Goal: Check status: Check status

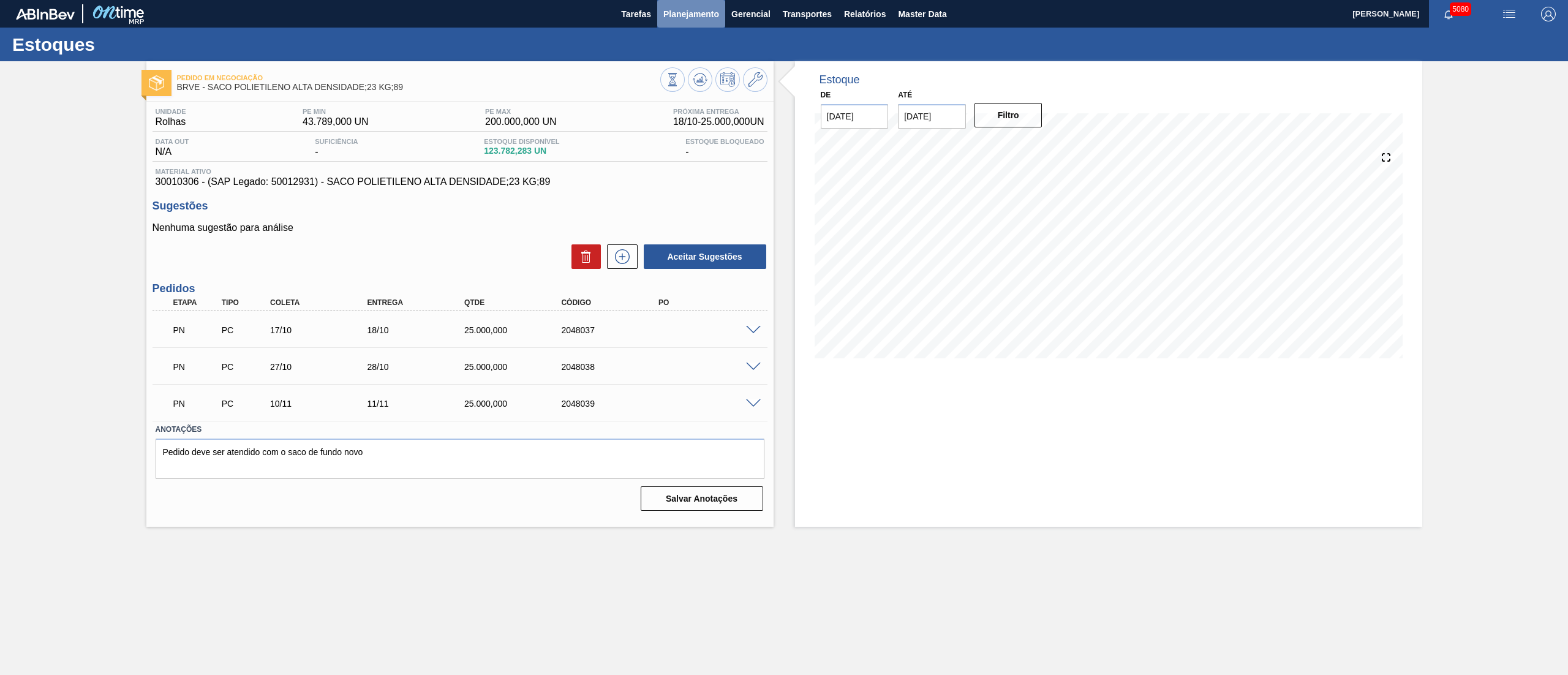
click at [715, 13] on span "Planejamento" at bounding box center [691, 14] width 56 height 15
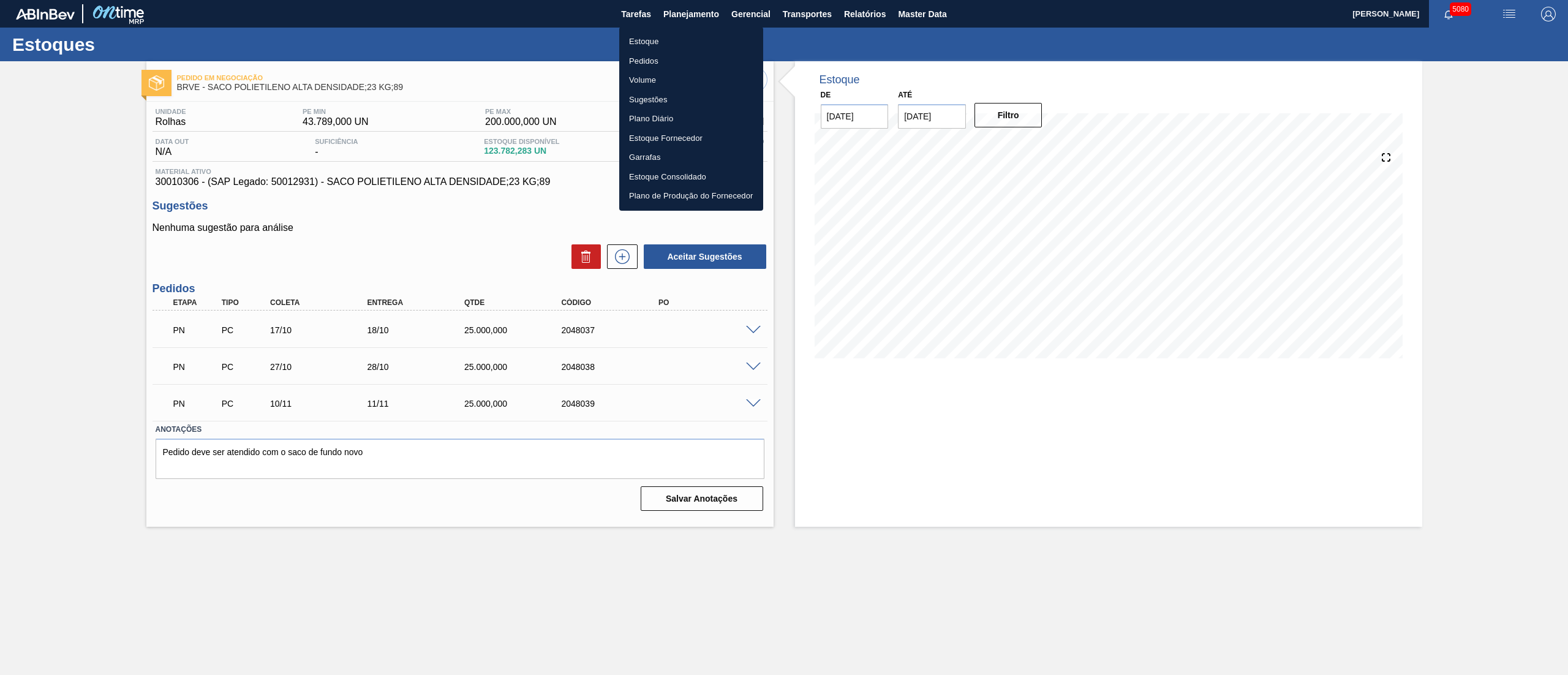
click at [646, 37] on li "Estoque" at bounding box center [692, 41] width 144 height 20
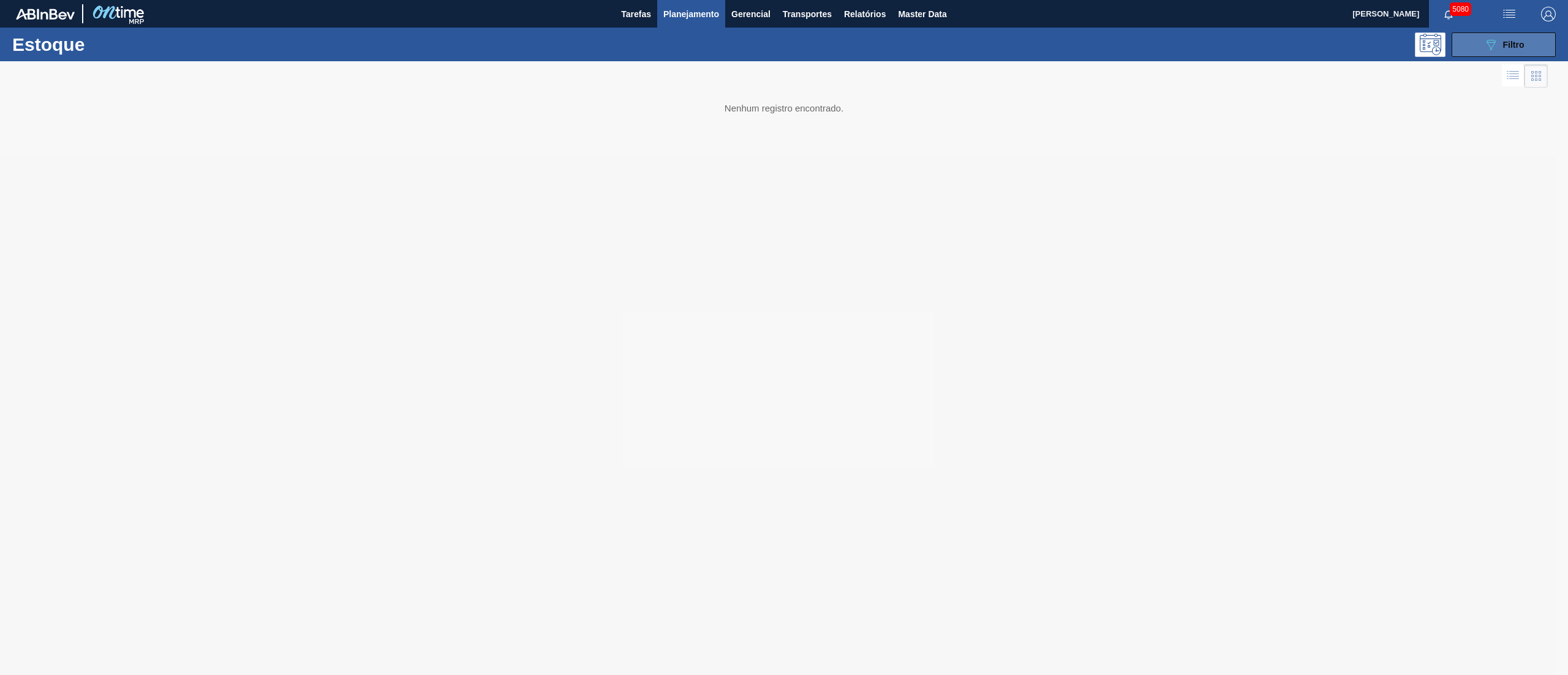
click at [1476, 42] on button "089F7B8B-B2A5-4AFE-B5C0-19BA573D28AC Filtro" at bounding box center [1504, 44] width 104 height 25
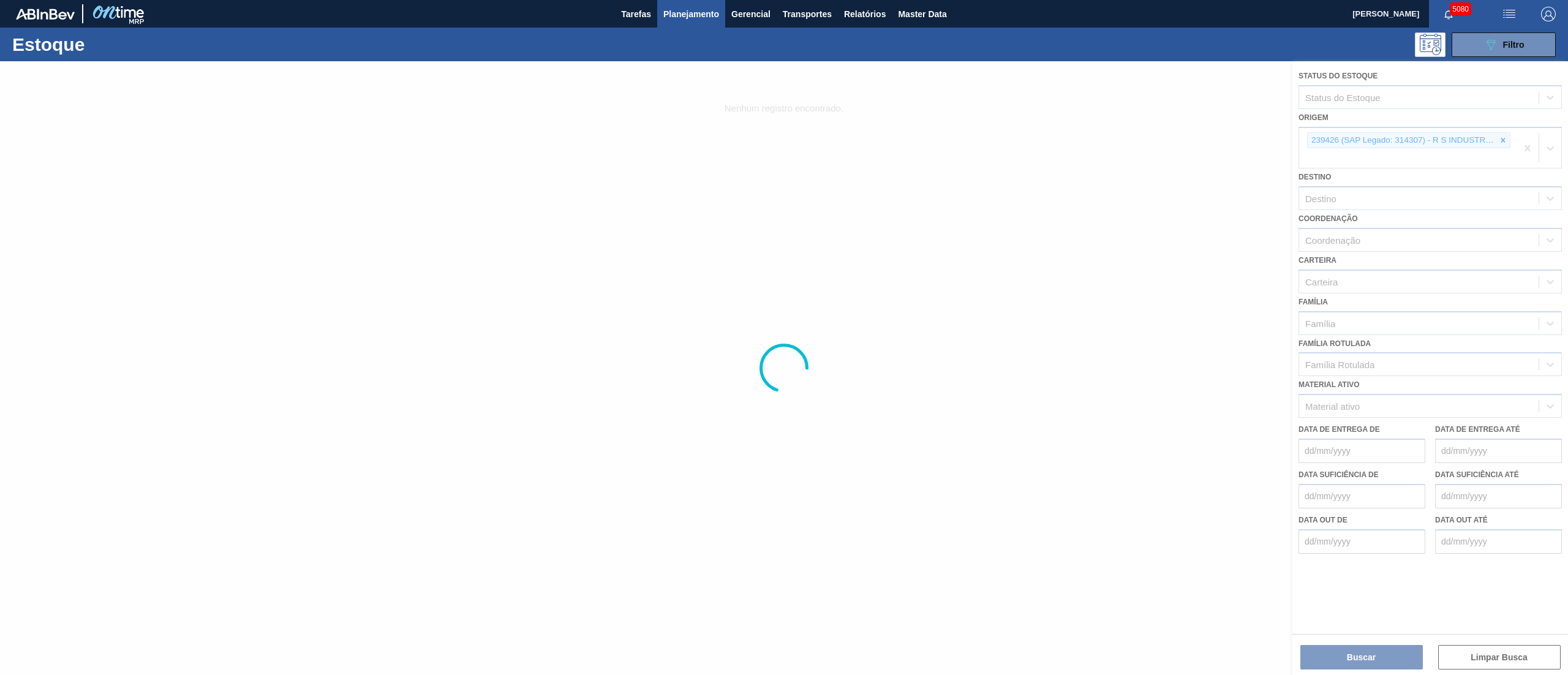
click at [1510, 139] on div at bounding box center [784, 368] width 1568 height 614
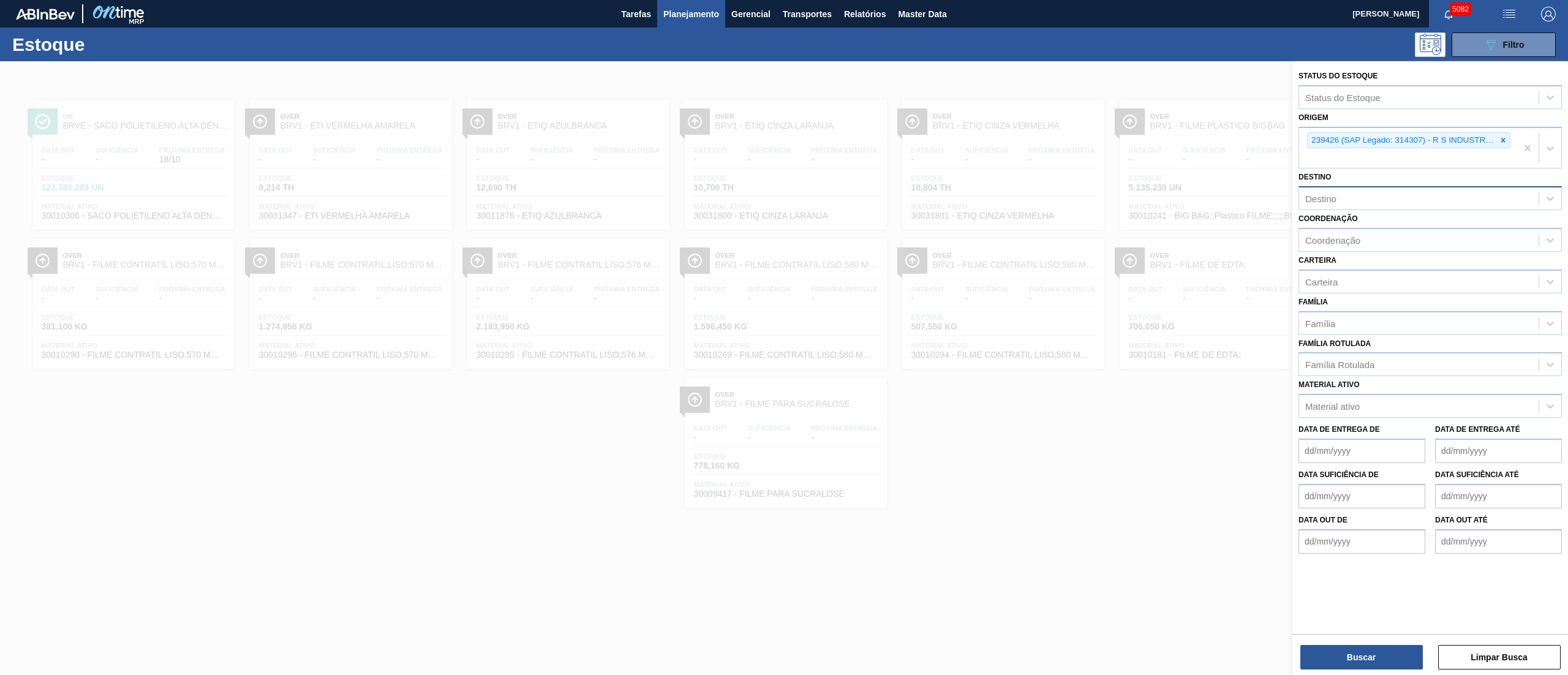
drag, startPoint x: 1498, startPoint y: 141, endPoint x: 1461, endPoint y: 167, distance: 45.2
click at [1496, 139] on div at bounding box center [1502, 140] width 13 height 15
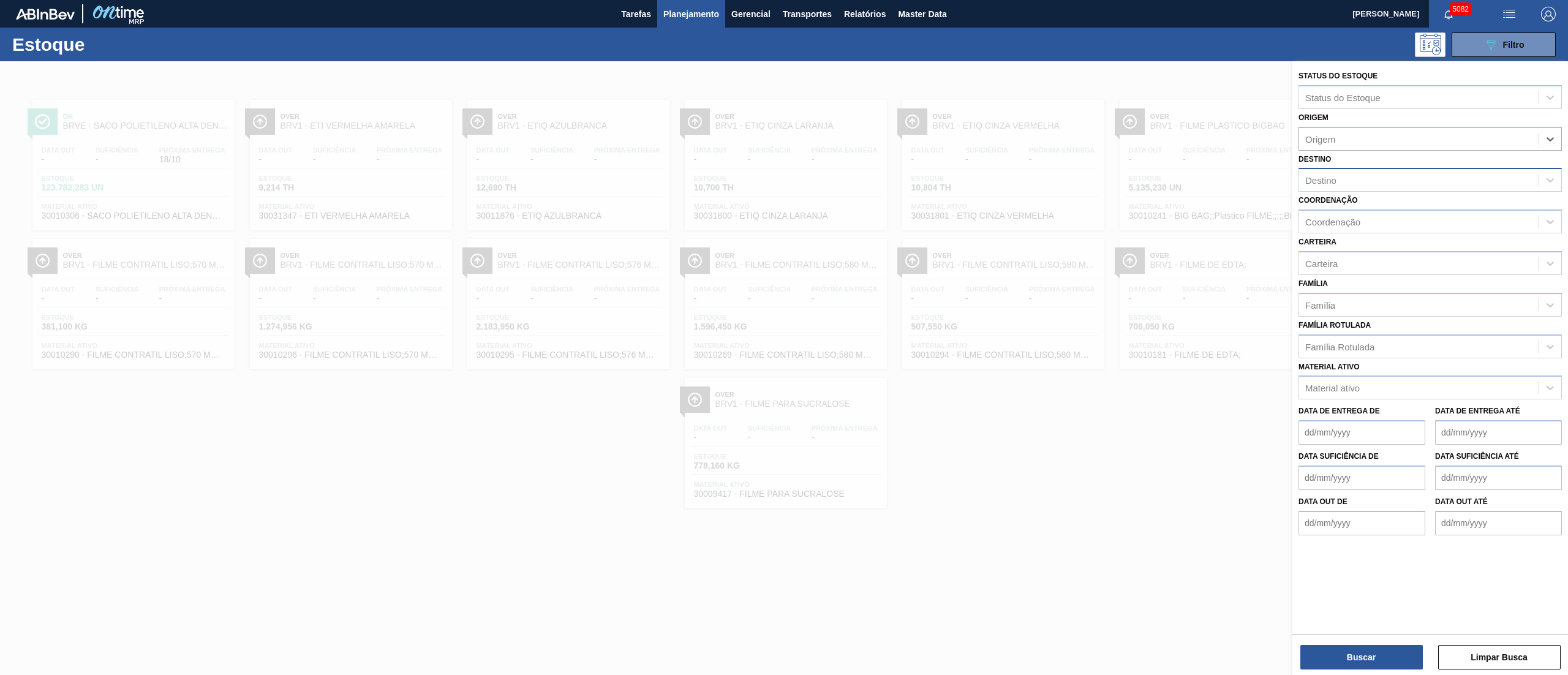
click at [1336, 179] on div "Destino" at bounding box center [1321, 180] width 32 height 10
type input "brv3"
click at [1341, 200] on div "BRV3 - Vidros Rio" at bounding box center [1430, 210] width 263 height 23
click at [1328, 657] on button "Buscar" at bounding box center [1361, 657] width 122 height 25
